Goal: Find specific page/section: Find specific page/section

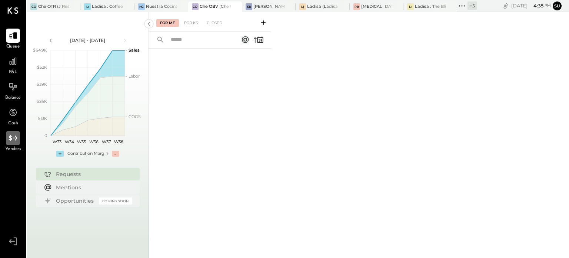
click at [11, 136] on icon at bounding box center [13, 138] width 9 height 6
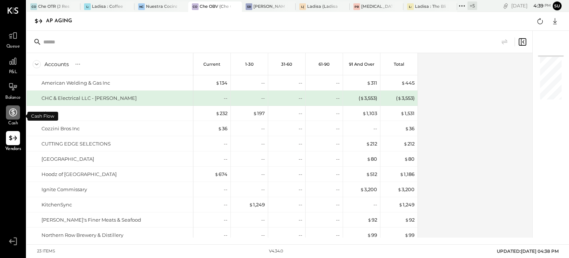
click at [11, 114] on icon at bounding box center [13, 112] width 8 height 8
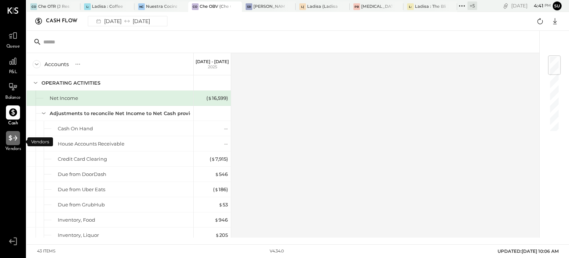
click at [9, 139] on icon at bounding box center [13, 138] width 10 height 10
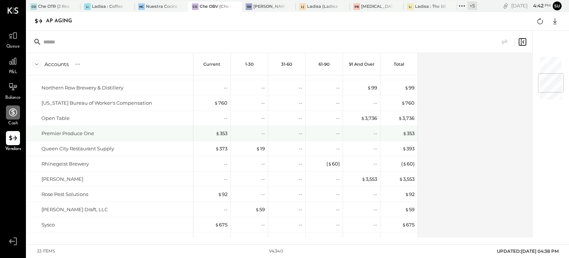
scroll to position [204, 0]
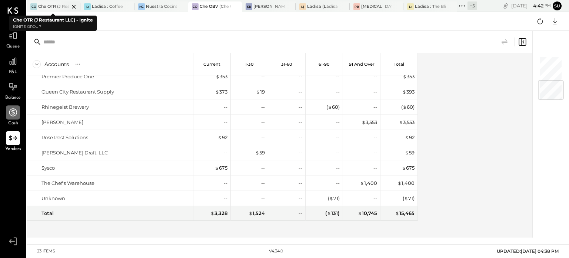
click at [53, 6] on div "Che OTR (J Restaurant LLC) - Ignite" at bounding box center [53, 7] width 31 height 6
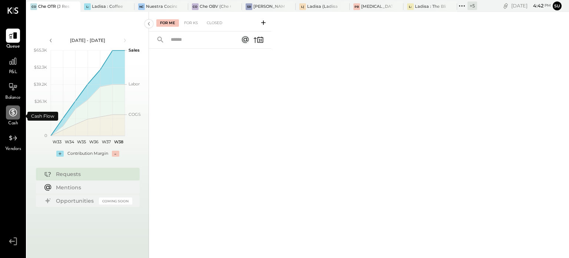
click at [11, 115] on icon at bounding box center [13, 112] width 8 height 8
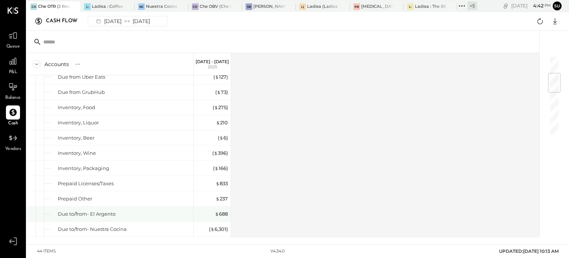
scroll to position [169, 0]
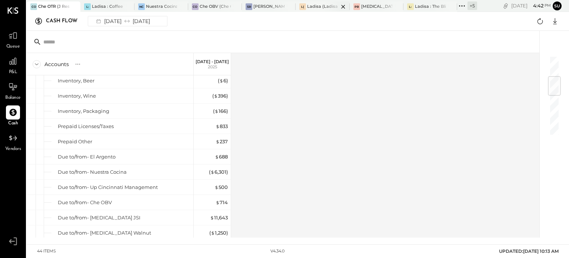
click at [327, 1] on div at bounding box center [337, 6] width 26 height 10
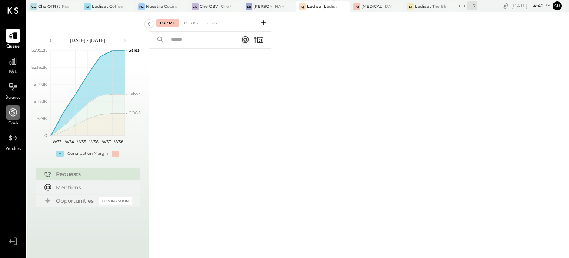
click at [12, 115] on icon at bounding box center [13, 112] width 8 height 8
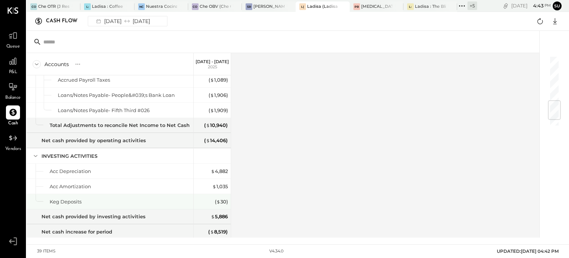
scroll to position [415, 0]
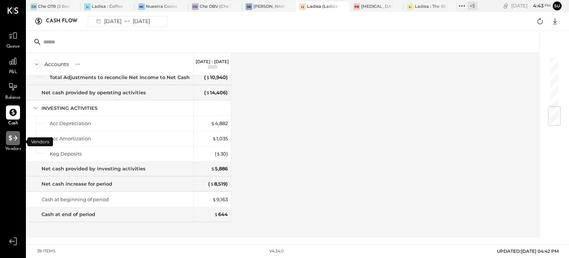
click at [11, 135] on icon at bounding box center [13, 138] width 10 height 10
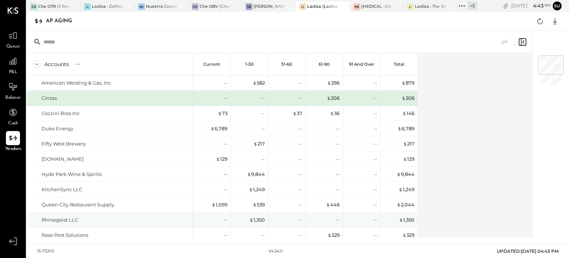
scroll to position [83, 0]
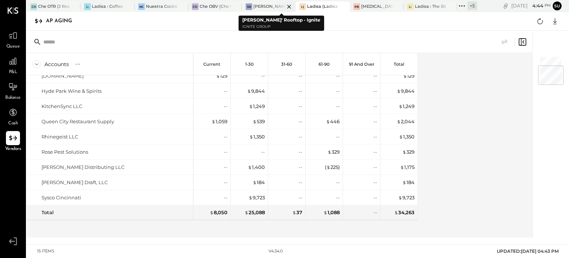
click at [262, 4] on div "[PERSON_NAME]' Rooftop - Ignite" at bounding box center [268, 7] width 31 height 6
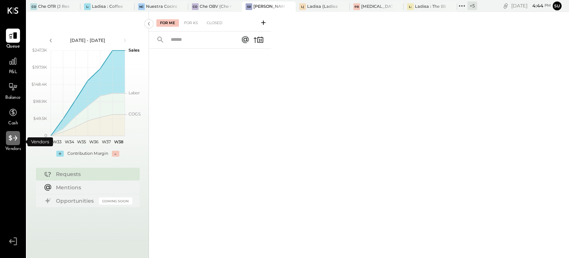
click at [13, 140] on icon at bounding box center [13, 138] width 10 height 10
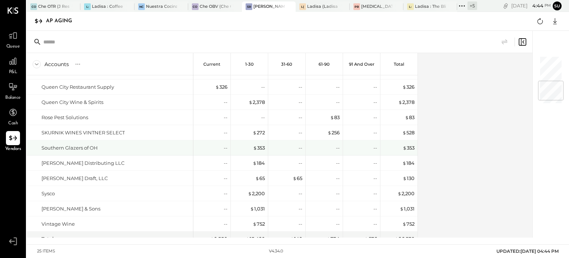
scroll to position [234, 0]
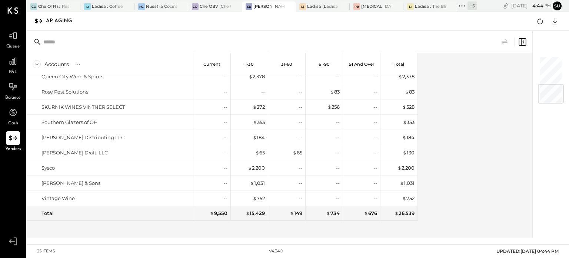
click at [227, 233] on div "American Welding & Gas, Inc Cintas Cozzini Bros Inc Creation Gardens Duke Energ…" at bounding box center [222, 156] width 391 height 162
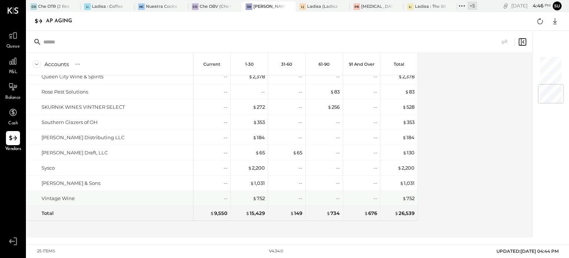
scroll to position [234, 0]
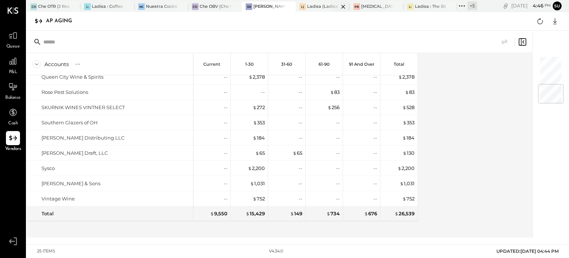
click at [312, 7] on div "Ladisa (Ladisa Corp.) - Ignite" at bounding box center [322, 7] width 31 height 6
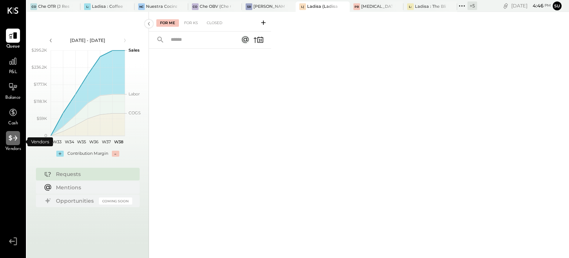
click at [13, 135] on icon at bounding box center [13, 138] width 10 height 10
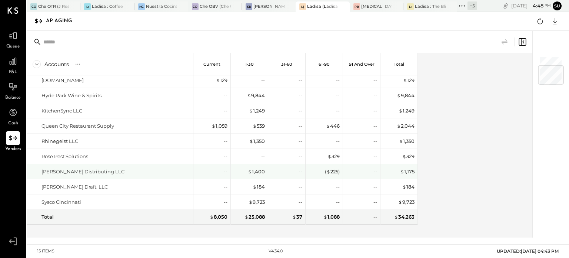
scroll to position [82, 0]
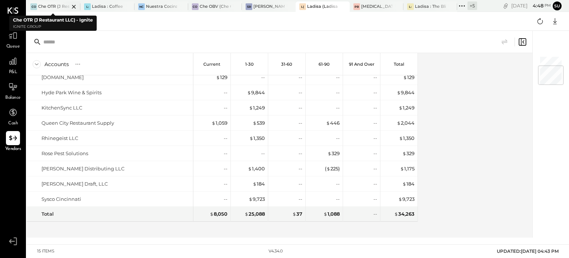
click at [40, 5] on div "Che OTR (J Restaurant LLC) - Ignite" at bounding box center [53, 7] width 31 height 6
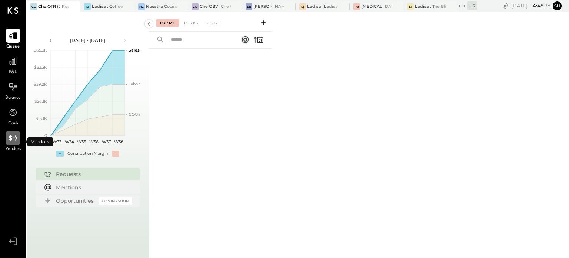
click at [10, 144] on div at bounding box center [13, 138] width 14 height 14
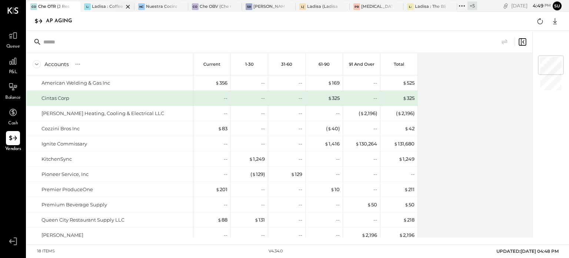
click at [105, 7] on div "Ladisa : Coffee at Lola's" at bounding box center [107, 7] width 31 height 6
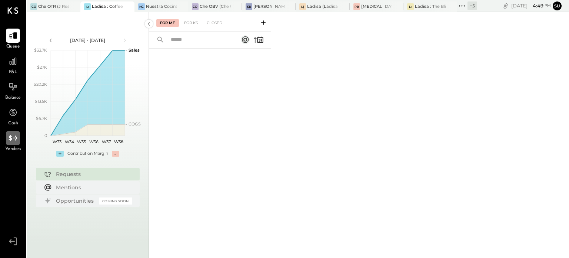
click at [11, 139] on icon at bounding box center [13, 138] width 10 height 10
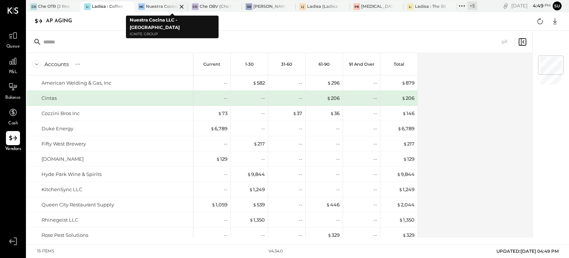
click at [161, 4] on div "Nuestra Cocina LLC - [GEOGRAPHIC_DATA]" at bounding box center [161, 7] width 31 height 6
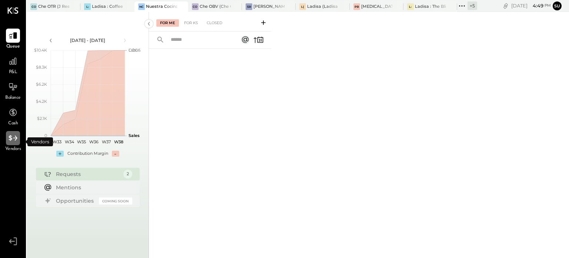
click at [10, 134] on icon at bounding box center [13, 138] width 10 height 10
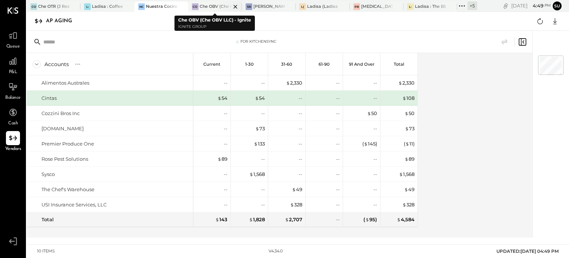
click at [212, 6] on div "Che OBV (Che OBV LLC) - Ignite" at bounding box center [215, 7] width 31 height 6
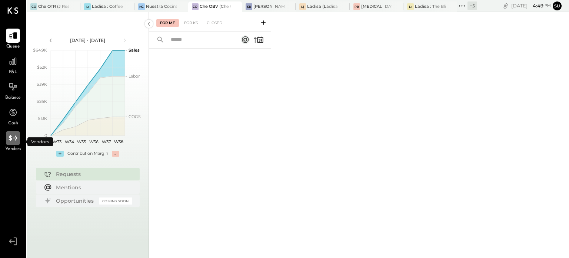
click at [9, 137] on icon at bounding box center [13, 138] width 9 height 6
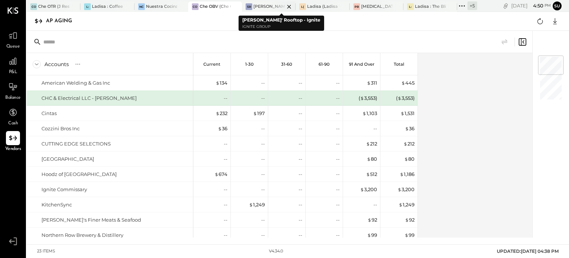
click at [267, 6] on div "[PERSON_NAME]' Rooftop - Ignite" at bounding box center [268, 7] width 31 height 6
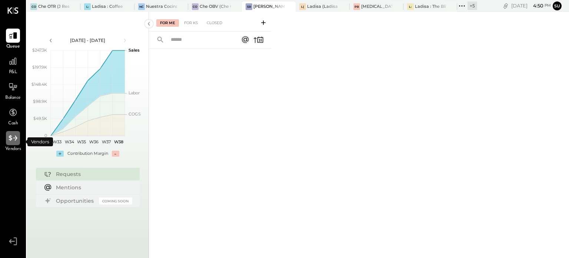
click at [12, 139] on icon at bounding box center [13, 138] width 10 height 10
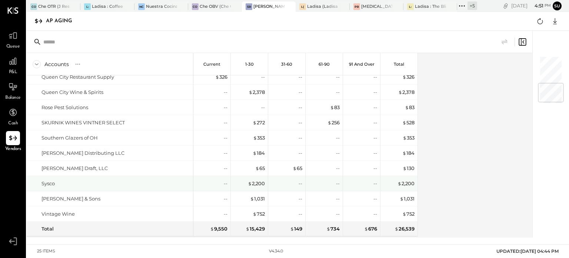
scroll to position [227, 0]
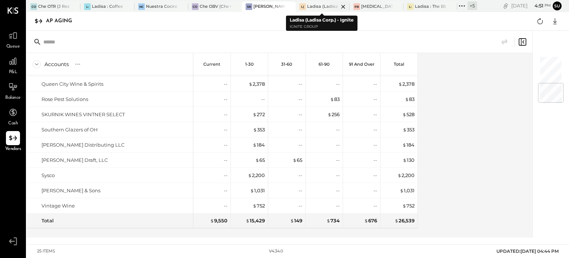
click at [316, 5] on div "Ladisa (Ladisa Corp.) - Ignite" at bounding box center [322, 7] width 31 height 6
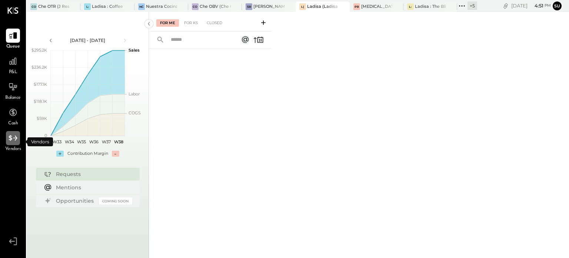
click at [10, 139] on icon at bounding box center [13, 138] width 9 height 6
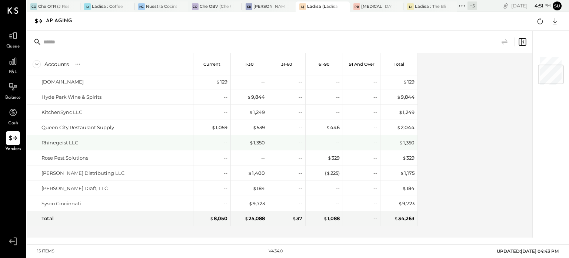
scroll to position [83, 0]
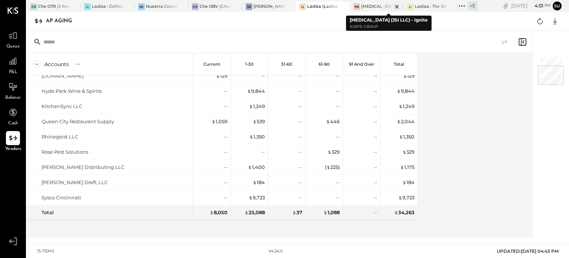
click at [372, 6] on div "[MEDICAL_DATA] (JSI LLC) - Ignite" at bounding box center [376, 7] width 31 height 6
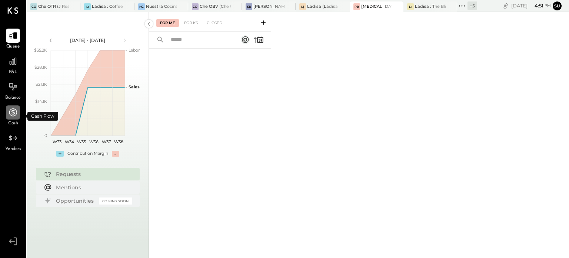
click at [7, 110] on div at bounding box center [13, 112] width 14 height 14
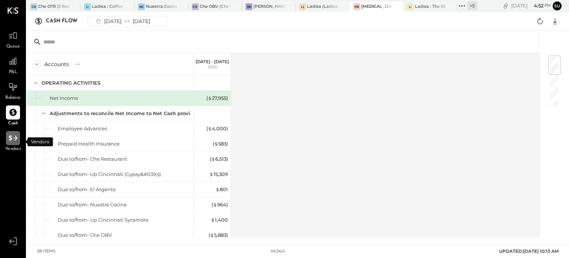
click at [10, 136] on icon at bounding box center [13, 138] width 9 height 6
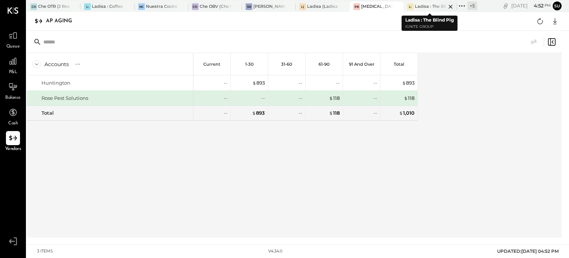
click at [426, 5] on div "Ladisa : The Blind Pig" at bounding box center [430, 7] width 31 height 6
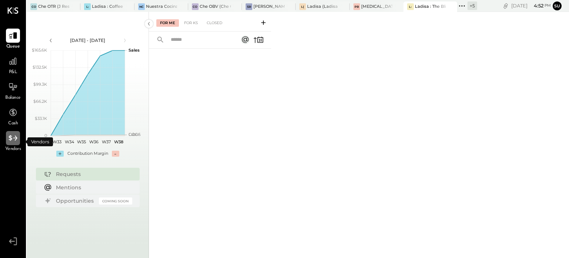
click at [10, 139] on icon at bounding box center [13, 138] width 10 height 10
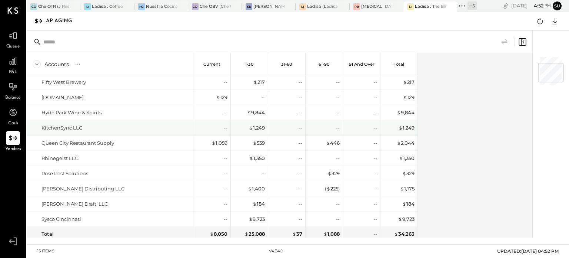
scroll to position [83, 0]
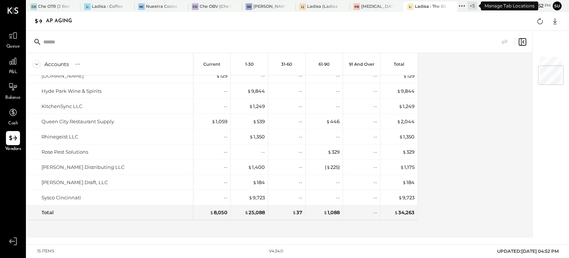
click at [462, 4] on icon at bounding box center [462, 6] width 10 height 10
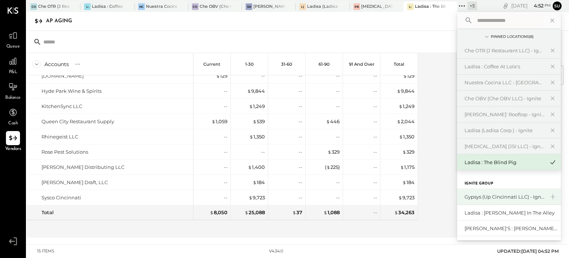
click at [473, 193] on div "Gypsys (Up Cincinnati LLC) - Ignite" at bounding box center [505, 196] width 80 height 7
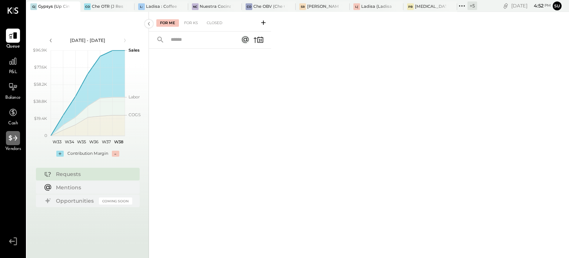
click at [13, 132] on div at bounding box center [13, 138] width 14 height 14
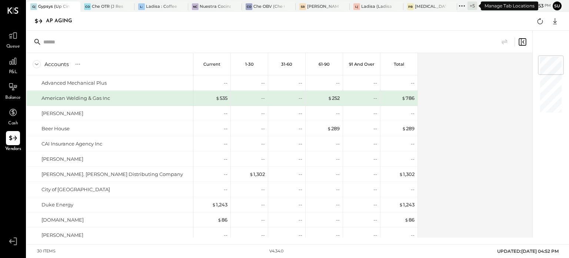
click at [462, 3] on icon at bounding box center [462, 6] width 10 height 10
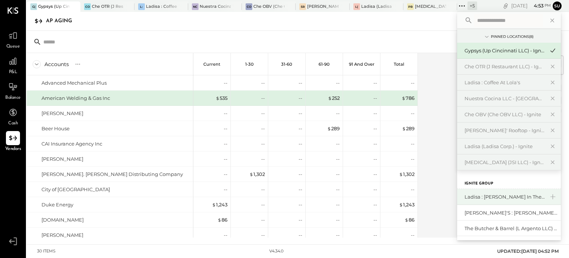
click at [472, 195] on div "Ladisa : [PERSON_NAME] in the Alley" at bounding box center [505, 196] width 80 height 7
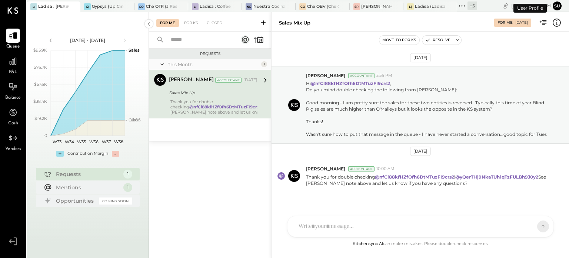
scroll to position [7, 0]
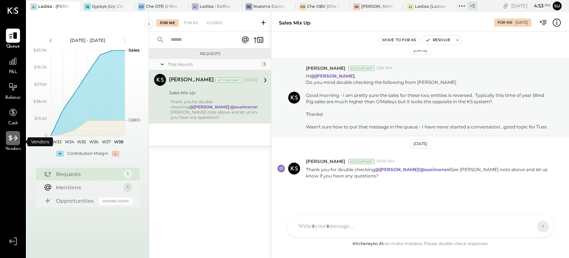
click at [14, 137] on icon at bounding box center [13, 138] width 10 height 10
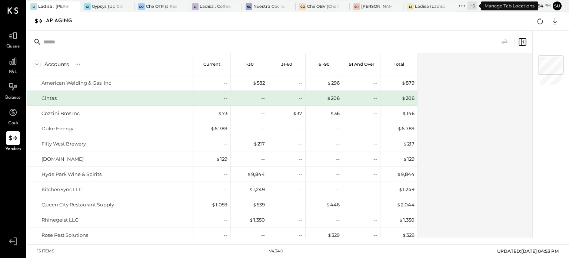
click at [464, 4] on icon at bounding box center [462, 6] width 10 height 10
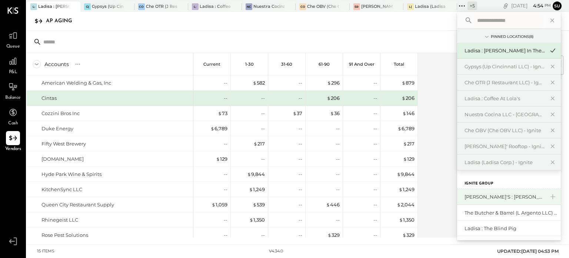
click at [466, 195] on div "[PERSON_NAME]'s : [PERSON_NAME]'s" at bounding box center [505, 196] width 80 height 7
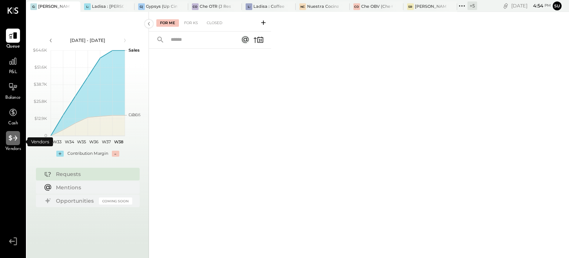
click at [13, 134] on icon at bounding box center [13, 138] width 10 height 10
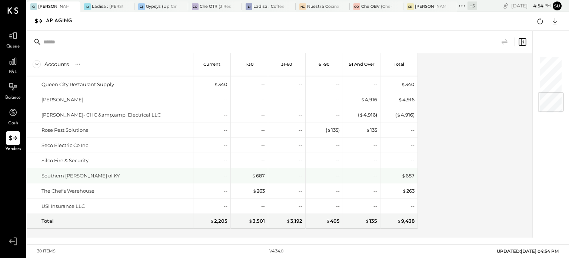
scroll to position [310, 0]
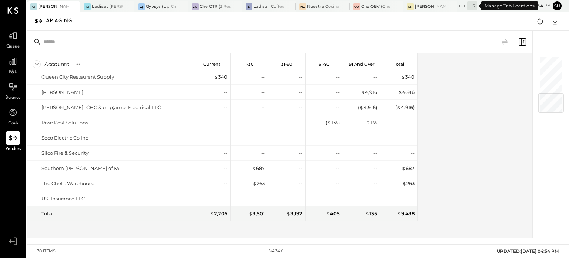
click at [459, 7] on icon at bounding box center [462, 6] width 10 height 10
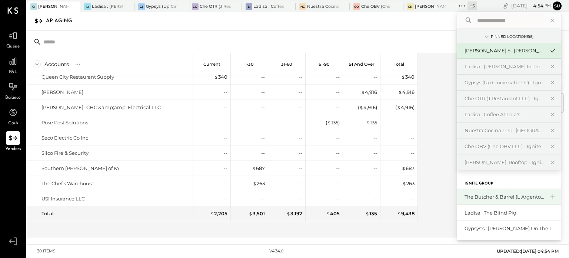
click at [475, 195] on div "The Butcher & Barrel (L Argento LLC) - [GEOGRAPHIC_DATA]" at bounding box center [505, 196] width 80 height 7
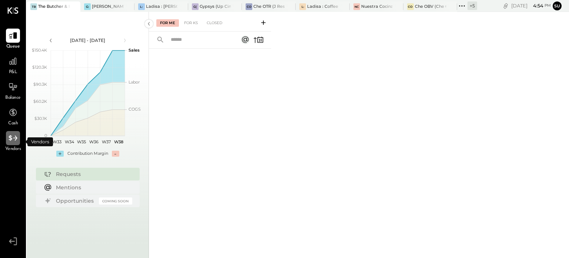
click at [9, 138] on icon at bounding box center [13, 138] width 10 height 10
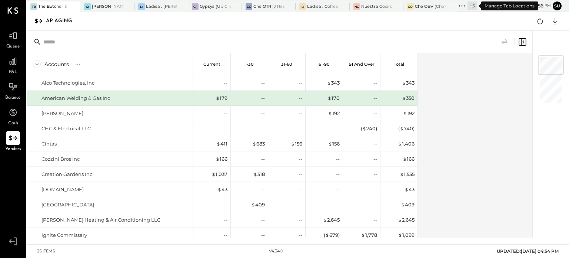
click at [459, 3] on icon at bounding box center [462, 6] width 10 height 10
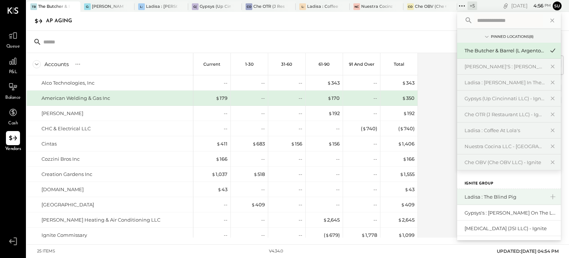
click at [476, 196] on div "Ladisa : The Blind Pig" at bounding box center [505, 196] width 80 height 7
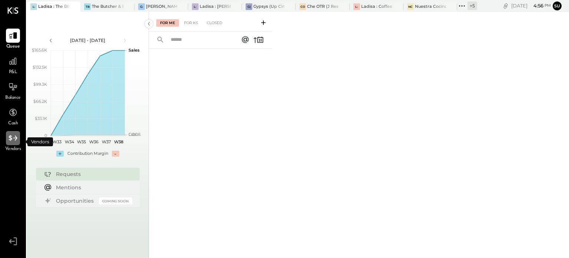
click at [16, 139] on icon at bounding box center [13, 138] width 10 height 10
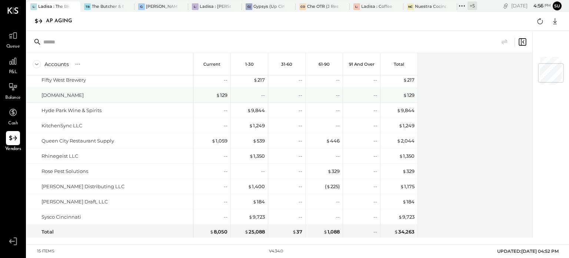
scroll to position [64, 0]
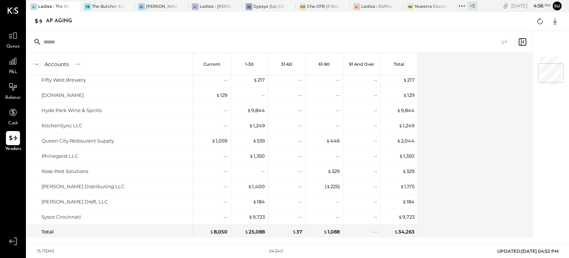
click at [461, 5] on icon at bounding box center [462, 6] width 10 height 10
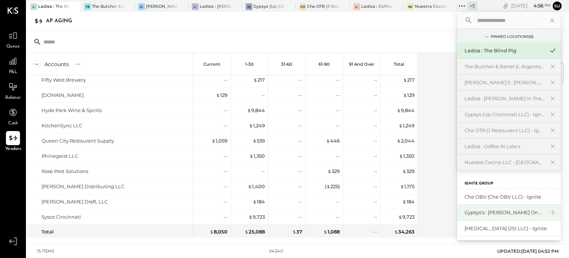
click at [474, 210] on div "Gypsys's : [PERSON_NAME] on the levee" at bounding box center [505, 212] width 80 height 7
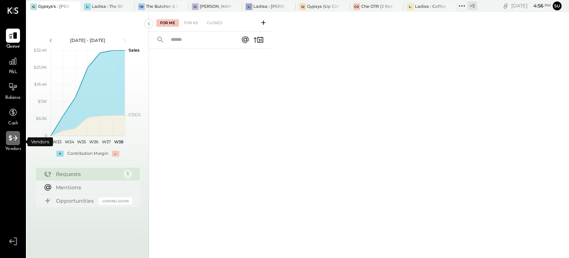
click at [13, 140] on icon at bounding box center [13, 138] width 10 height 10
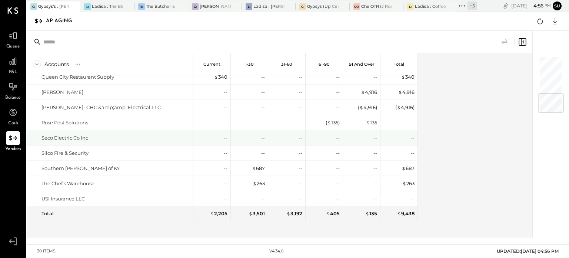
scroll to position [309, 0]
